Goal: Information Seeking & Learning: Learn about a topic

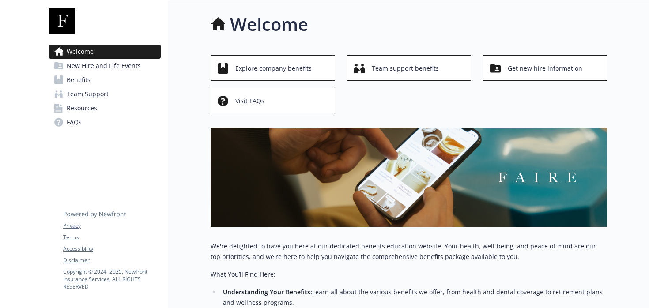
click at [90, 85] on link "Benefits" at bounding box center [105, 80] width 112 height 14
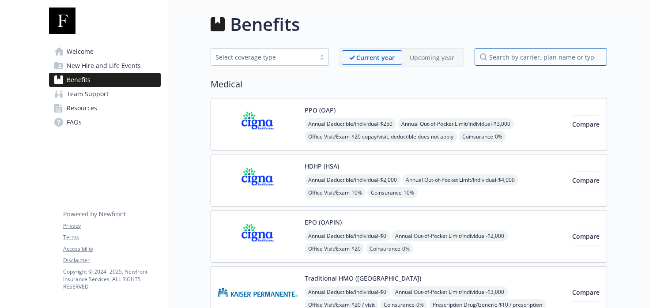
click at [528, 59] on input "search by carrier, plan name or type" at bounding box center [540, 57] width 132 height 18
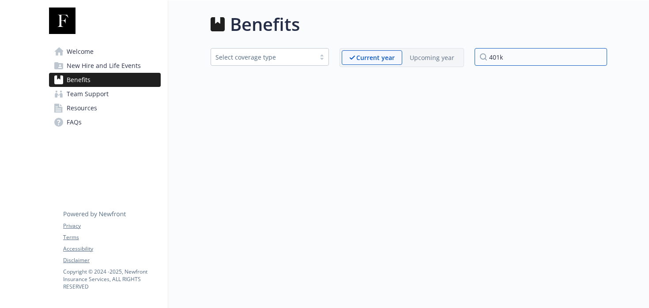
type input "401k"
click at [419, 57] on p "Upcoming year" at bounding box center [432, 57] width 45 height 9
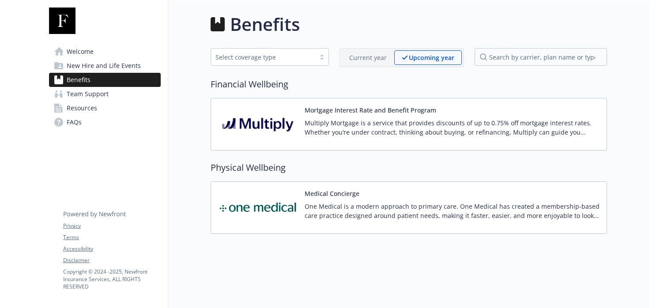
click at [267, 61] on div "Select coverage type" at bounding box center [262, 57] width 95 height 9
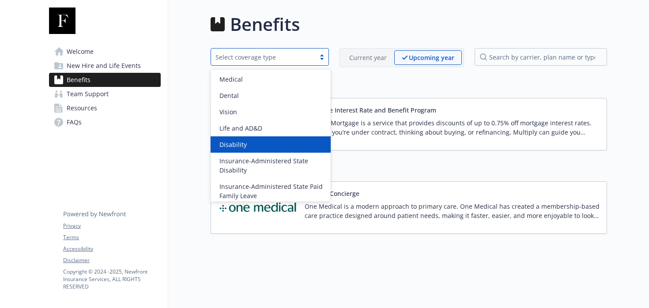
click at [161, 168] on div "Welcome New Hire and Life Events Benefits Team Support Resources FAQs Privacy T…" at bounding box center [105, 154] width 126 height 308
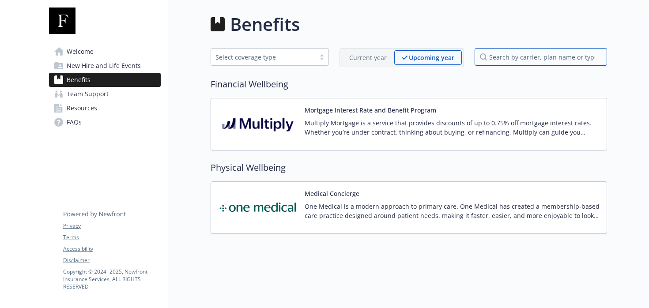
click at [515, 58] on input "search by carrier, plan name or type" at bounding box center [540, 57] width 132 height 18
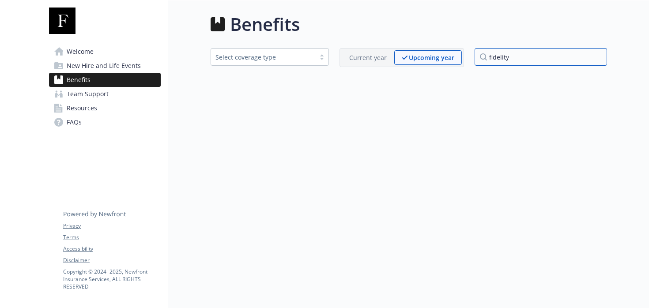
type input "fidelity"
click at [105, 94] on span "Team Support" at bounding box center [88, 94] width 42 height 14
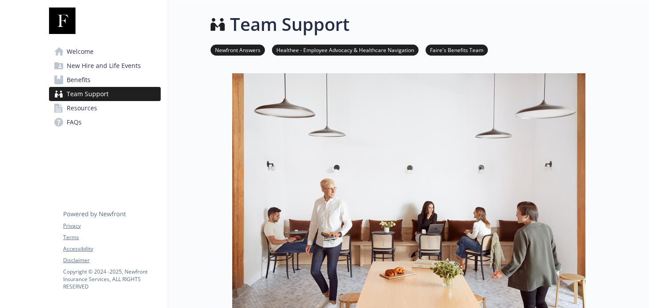
click at [97, 106] on link "Resources" at bounding box center [105, 108] width 112 height 14
